Goal: Check status: Check status

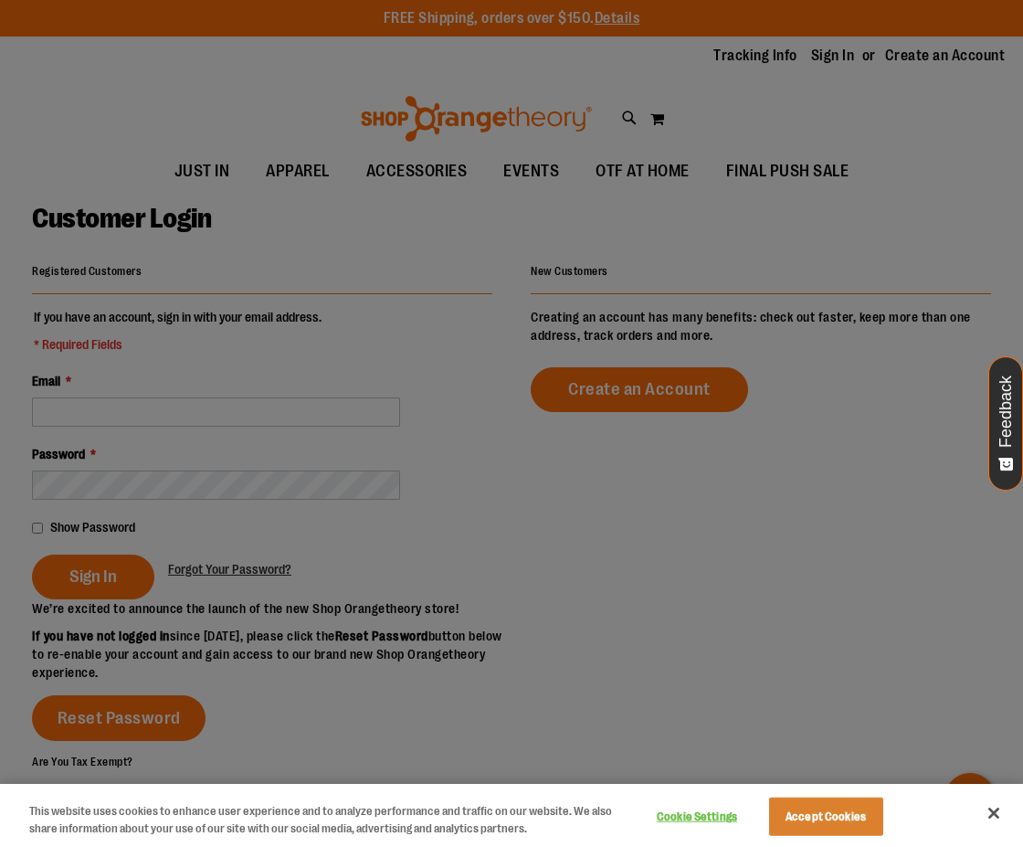
click at [993, 814] on button "Close" at bounding box center [994, 813] width 40 height 40
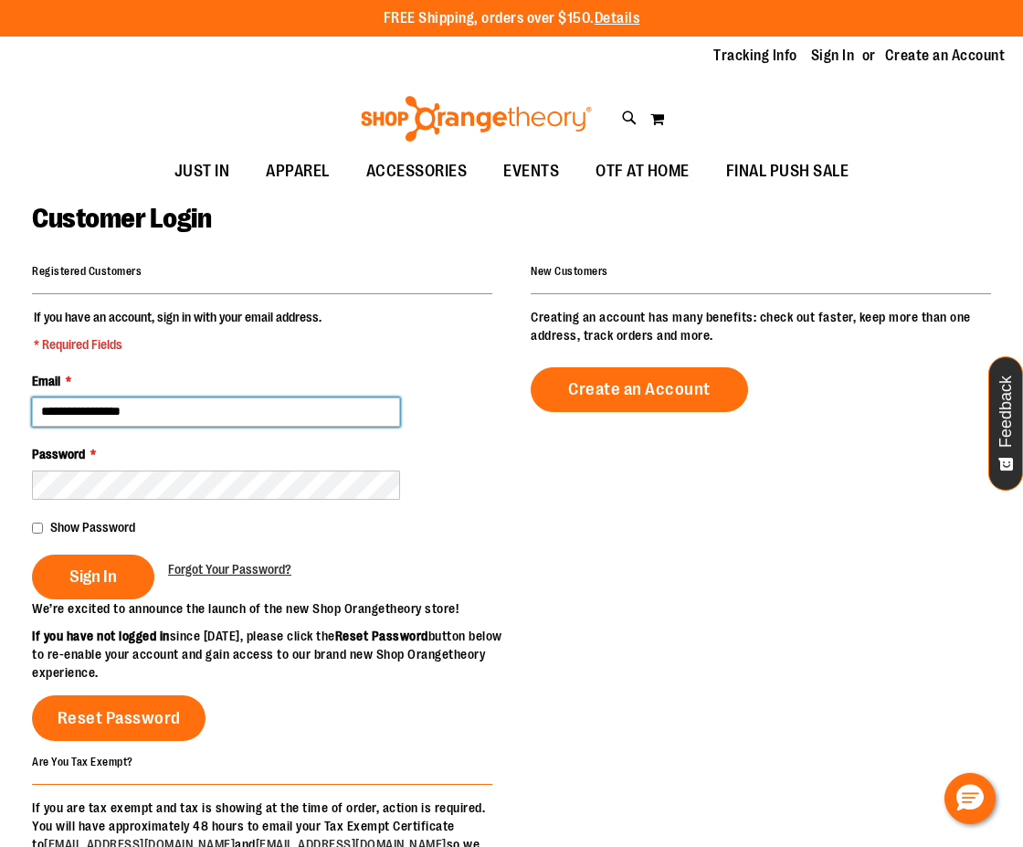
type input "**********"
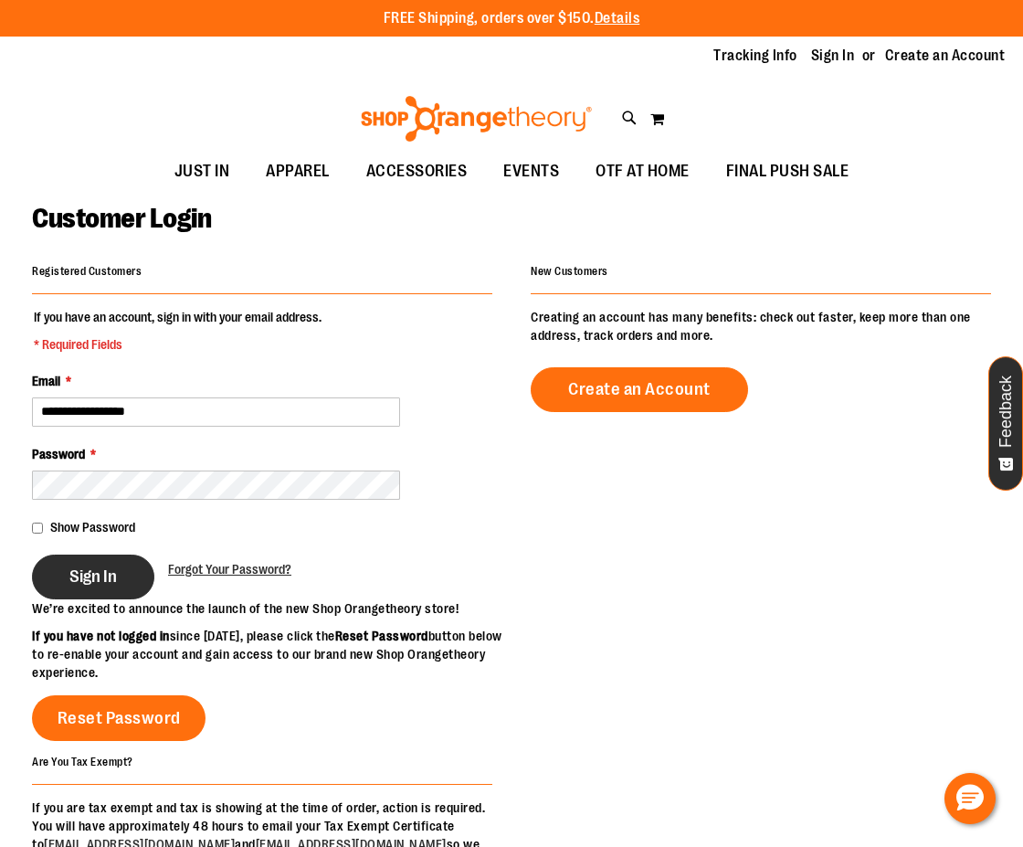
click at [76, 570] on span "Sign In" at bounding box center [92, 576] width 47 height 20
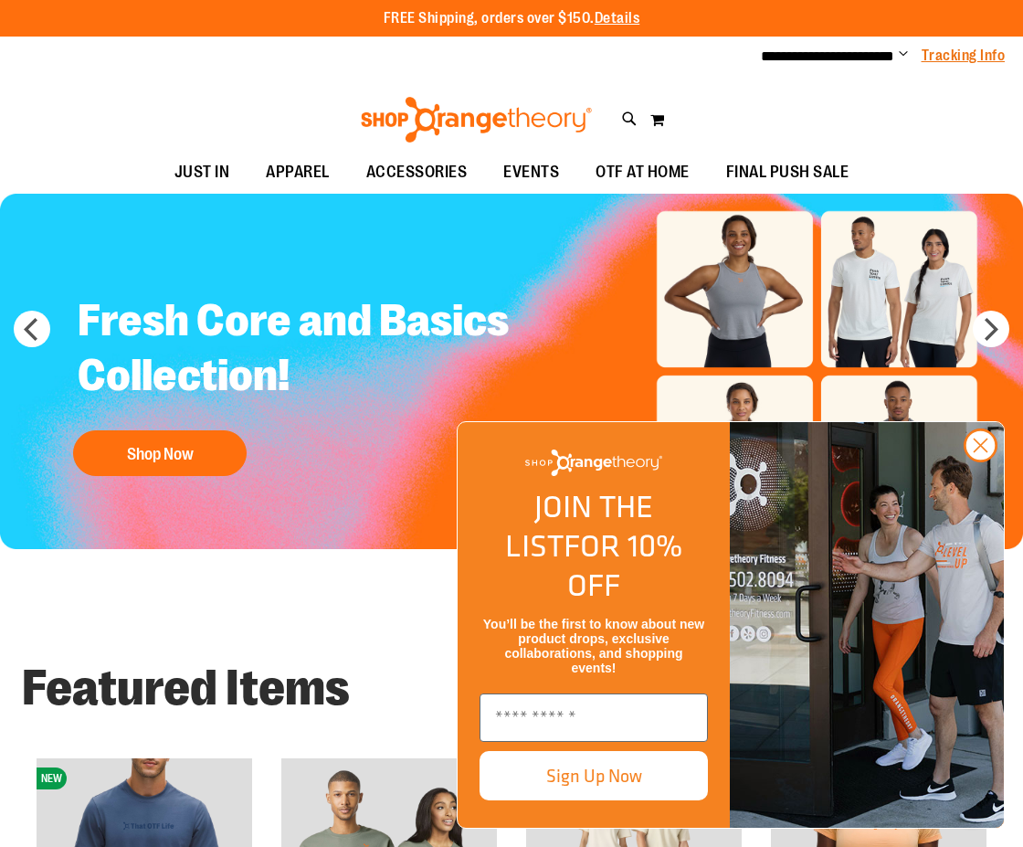
click at [937, 56] on link "Tracking Info" at bounding box center [964, 56] width 84 height 20
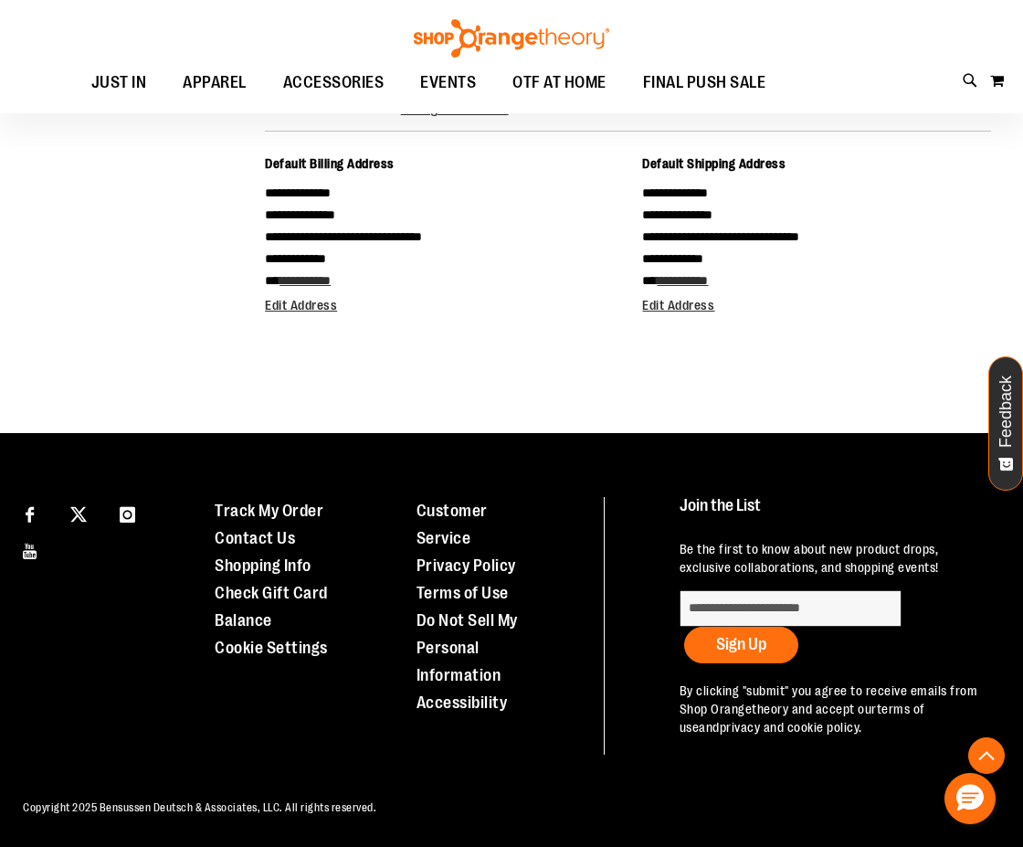
scroll to position [523, 0]
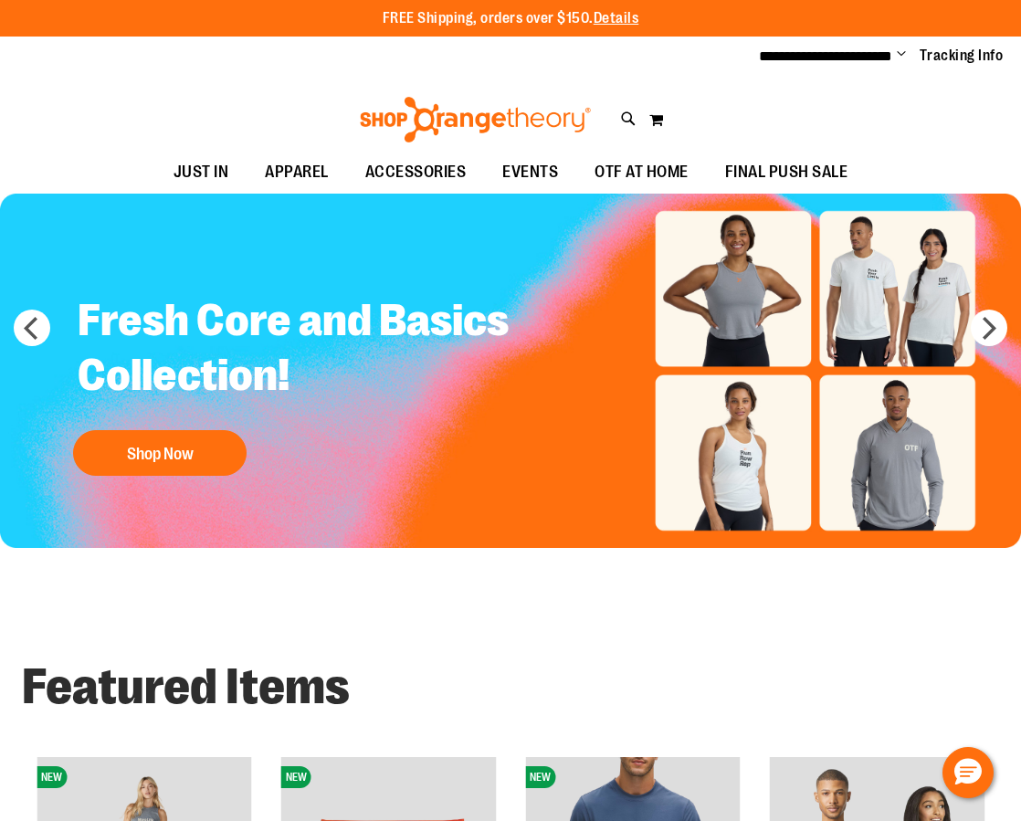
click at [903, 51] on span "Change" at bounding box center [901, 55] width 9 height 17
click at [849, 81] on link "My Account" at bounding box center [836, 88] width 160 height 35
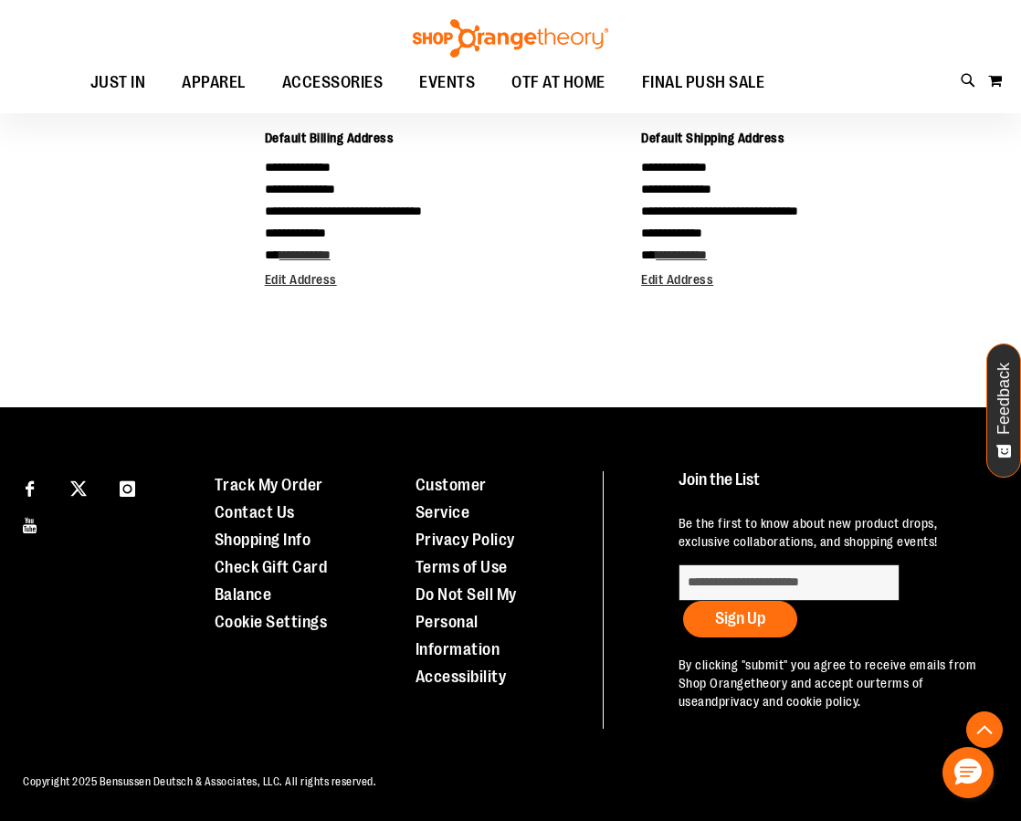
scroll to position [549, 0]
